Goal: Find specific page/section: Find specific page/section

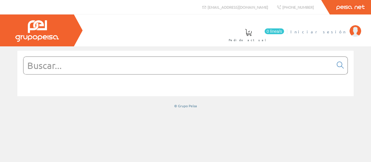
drag, startPoint x: 340, startPoint y: 30, endPoint x: 336, endPoint y: 32, distance: 3.7
click at [339, 30] on span "Iniciar sesión" at bounding box center [318, 32] width 56 height 6
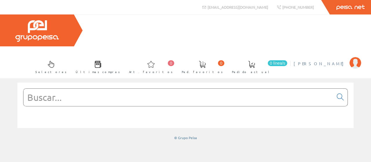
click at [328, 61] on span "[PERSON_NAME]" at bounding box center [320, 64] width 53 height 6
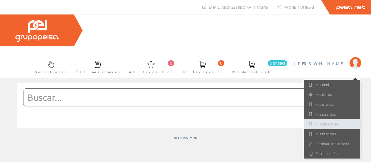
drag, startPoint x: 328, startPoint y: 92, endPoint x: 309, endPoint y: 88, distance: 19.8
click at [328, 119] on link "Mis albaranes" at bounding box center [332, 124] width 57 height 10
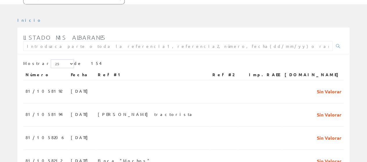
scroll to position [87, 0]
